Goal: Task Accomplishment & Management: Use online tool/utility

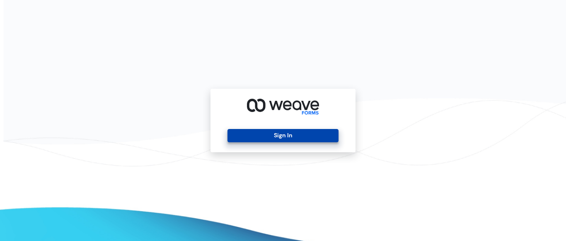
click at [312, 135] on button "Sign In" at bounding box center [282, 135] width 111 height 13
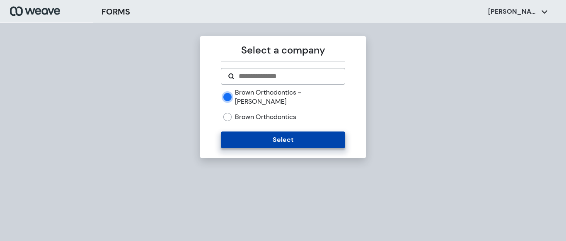
click at [261, 131] on button "Select" at bounding box center [283, 139] width 124 height 17
